Goal: Navigation & Orientation: Understand site structure

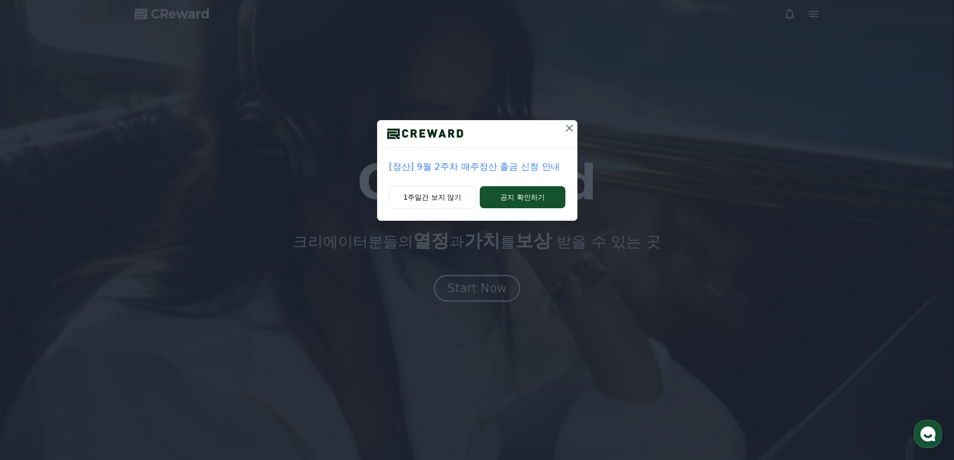
click at [564, 128] on icon at bounding box center [570, 128] width 12 height 12
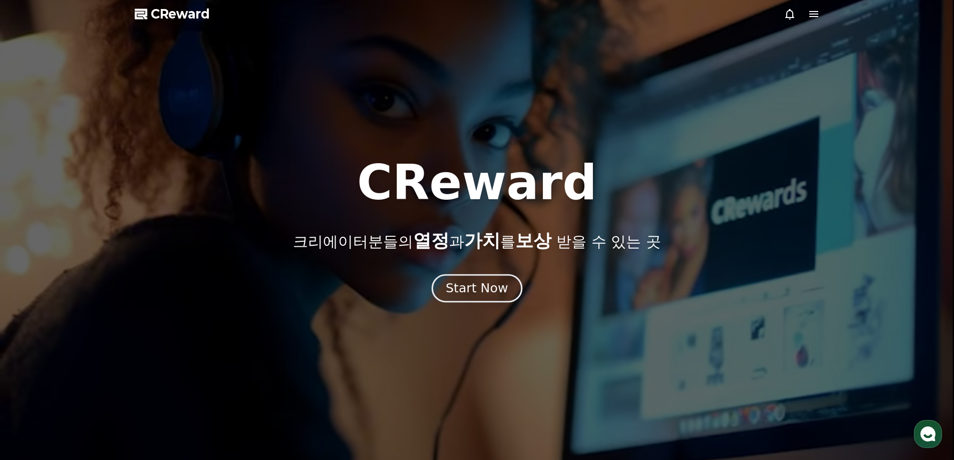
click at [493, 291] on div "Start Now" at bounding box center [477, 288] width 62 height 17
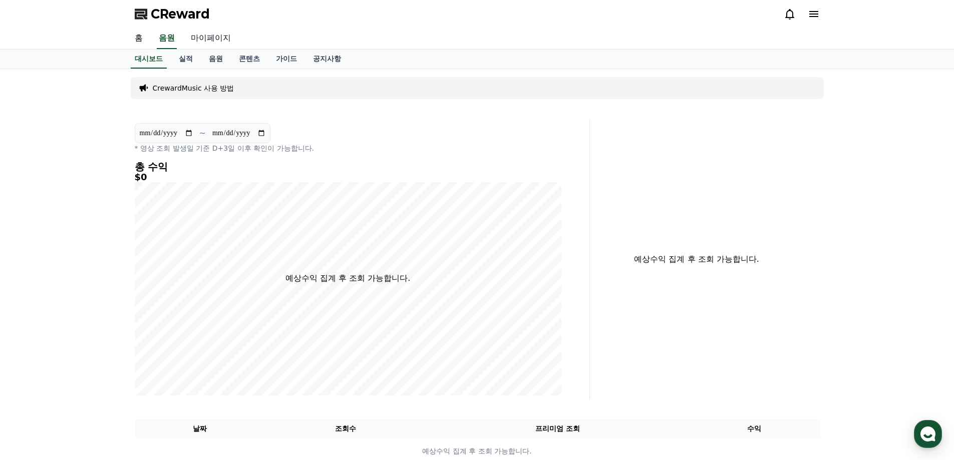
click at [201, 43] on link "마이페이지" at bounding box center [211, 38] width 56 height 21
click at [145, 60] on link "대시보드" at bounding box center [149, 59] width 44 height 18
click at [182, 60] on link "실적" at bounding box center [186, 59] width 30 height 19
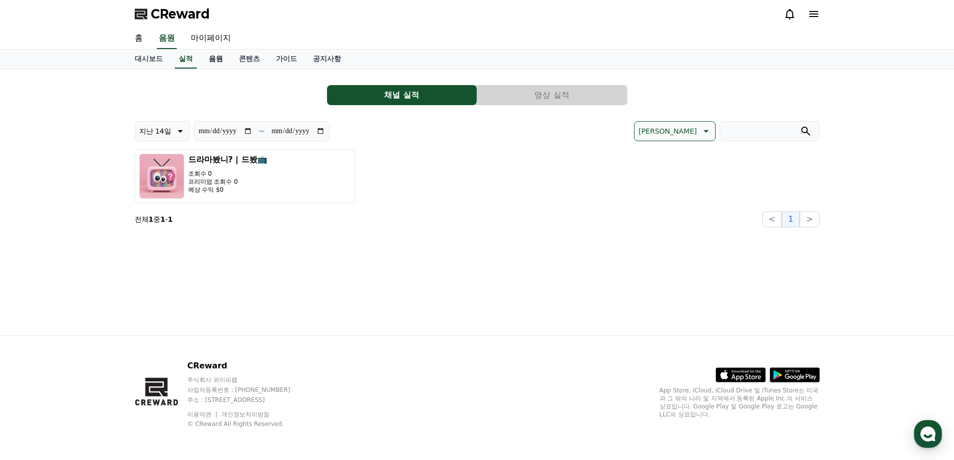
click at [216, 62] on link "음원" at bounding box center [216, 59] width 30 height 19
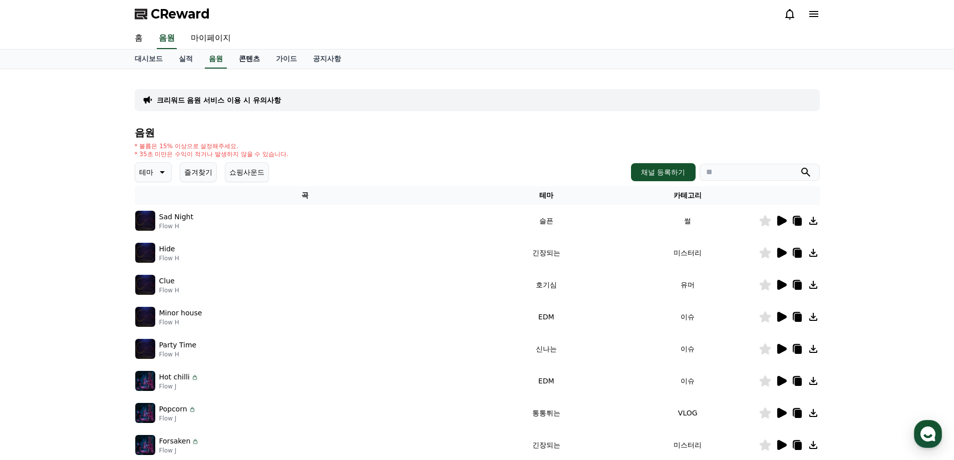
click at [241, 60] on link "콘텐츠" at bounding box center [249, 59] width 37 height 19
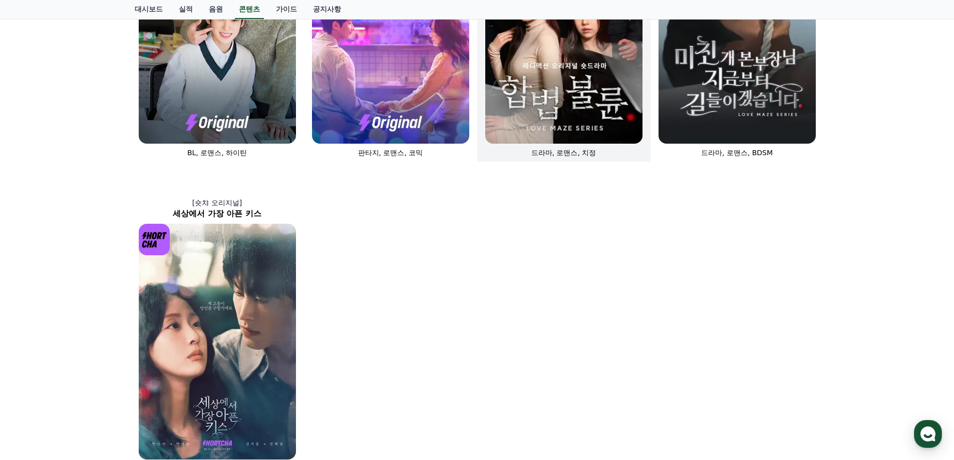
scroll to position [377, 0]
